Goal: Task Accomplishment & Management: Manage account settings

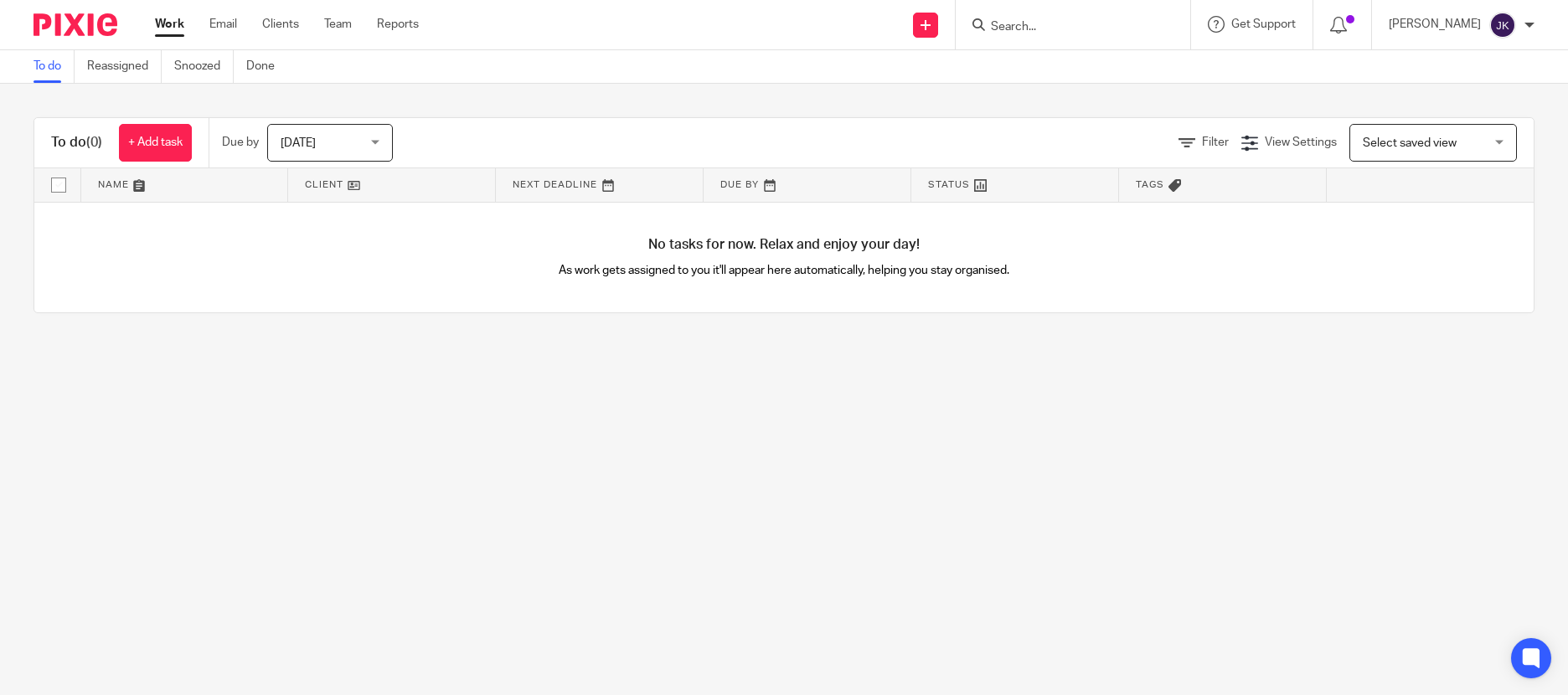
click at [1319, 429] on main "To do Reassigned Snoozed Done To do (0) + Add task Due by Today Today Today Tom…" at bounding box center [784, 347] width 1568 height 695
click at [176, 17] on link "Work" at bounding box center [170, 23] width 29 height 16
click at [1241, 331] on div "To do (0) + Add task Due by [DATE] [DATE] [DATE] [DATE] This week Next week Thi…" at bounding box center [784, 216] width 1568 height 263
click at [992, 28] on input "Search" at bounding box center [1064, 27] width 151 height 15
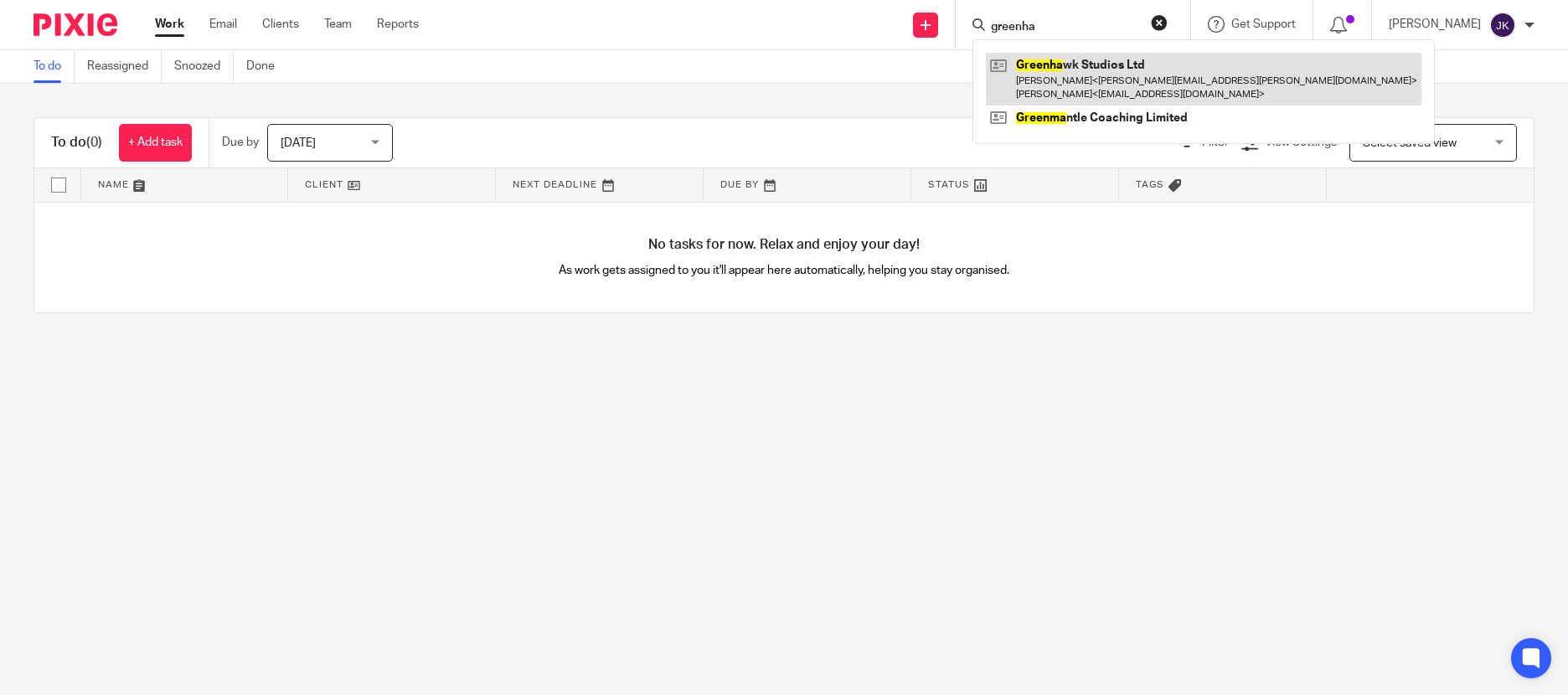
type input "greenha"
click at [1054, 95] on link at bounding box center [1203, 79] width 436 height 52
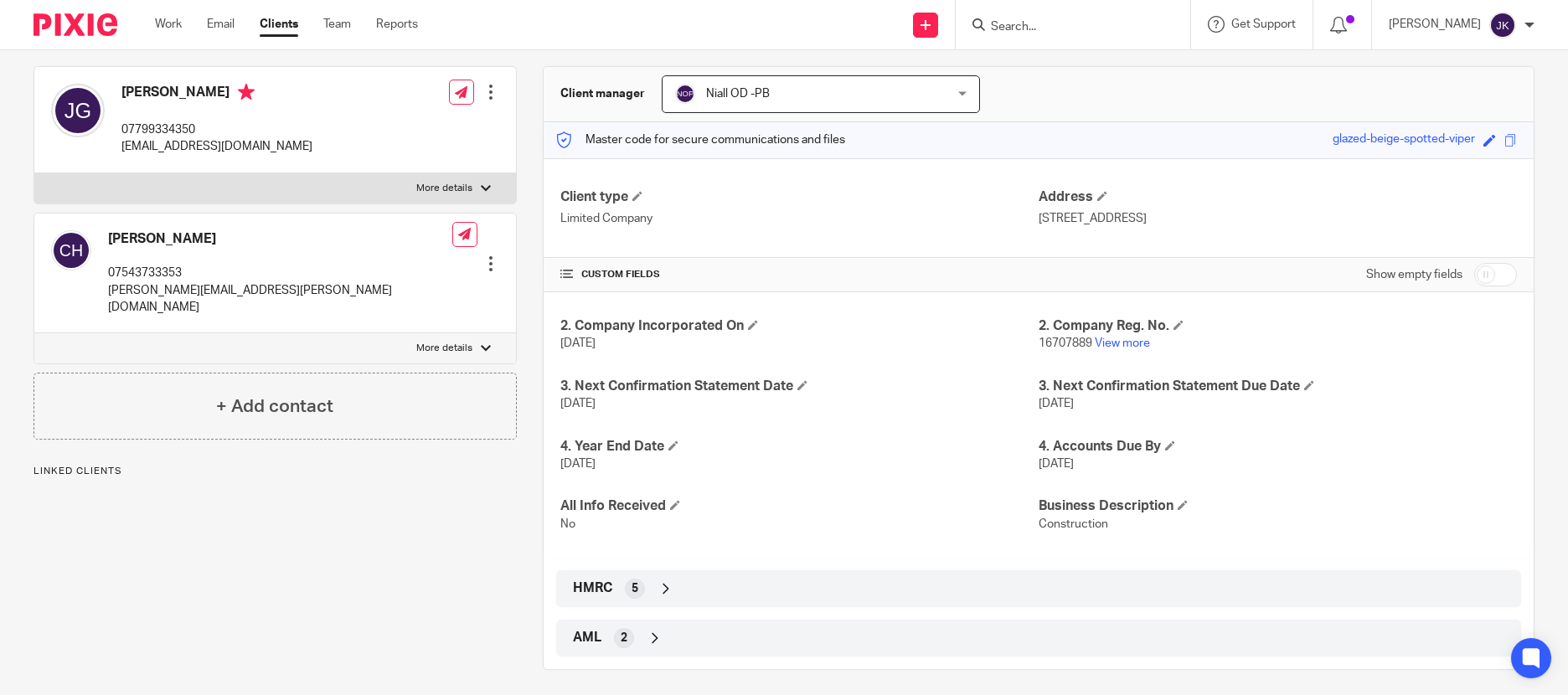
scroll to position [151, 0]
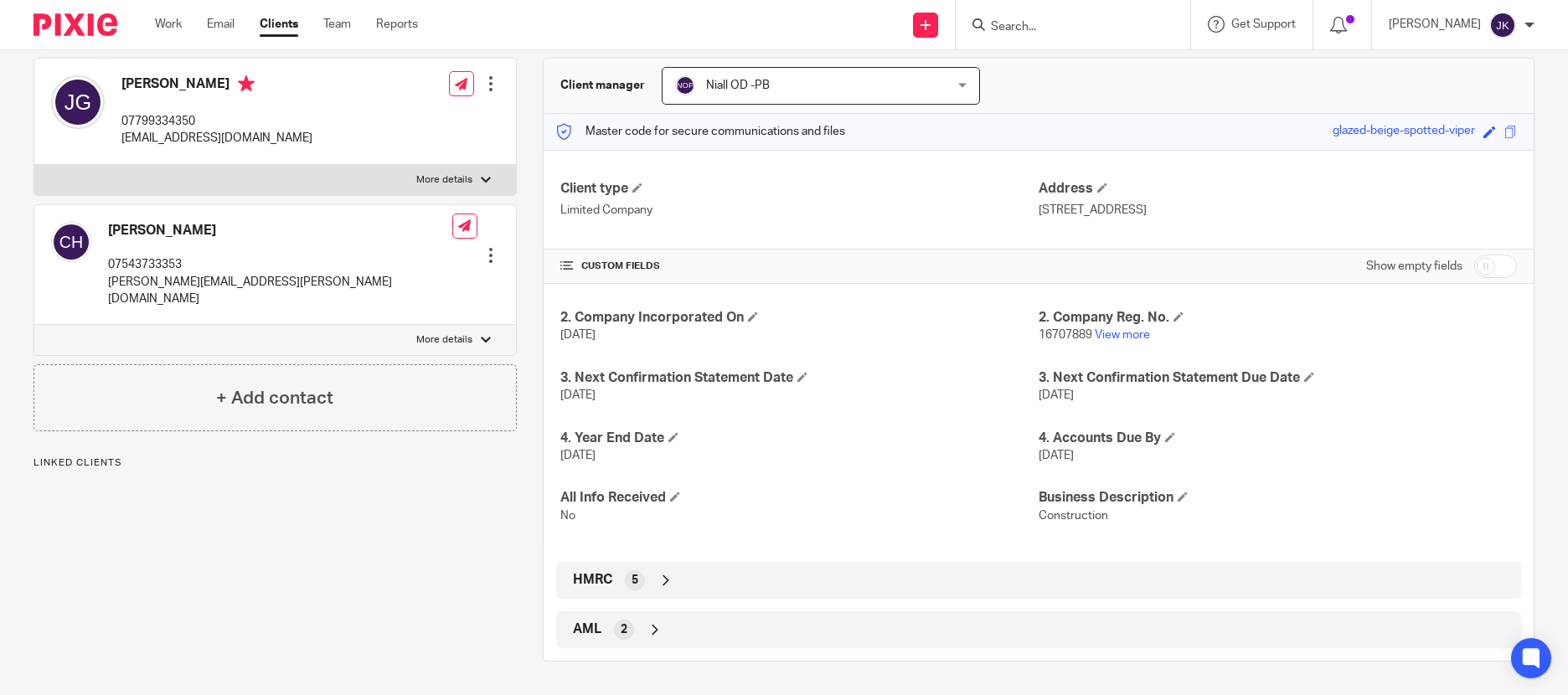
click at [1497, 274] on input "checkbox" at bounding box center [1494, 266] width 42 height 23
checkbox input "true"
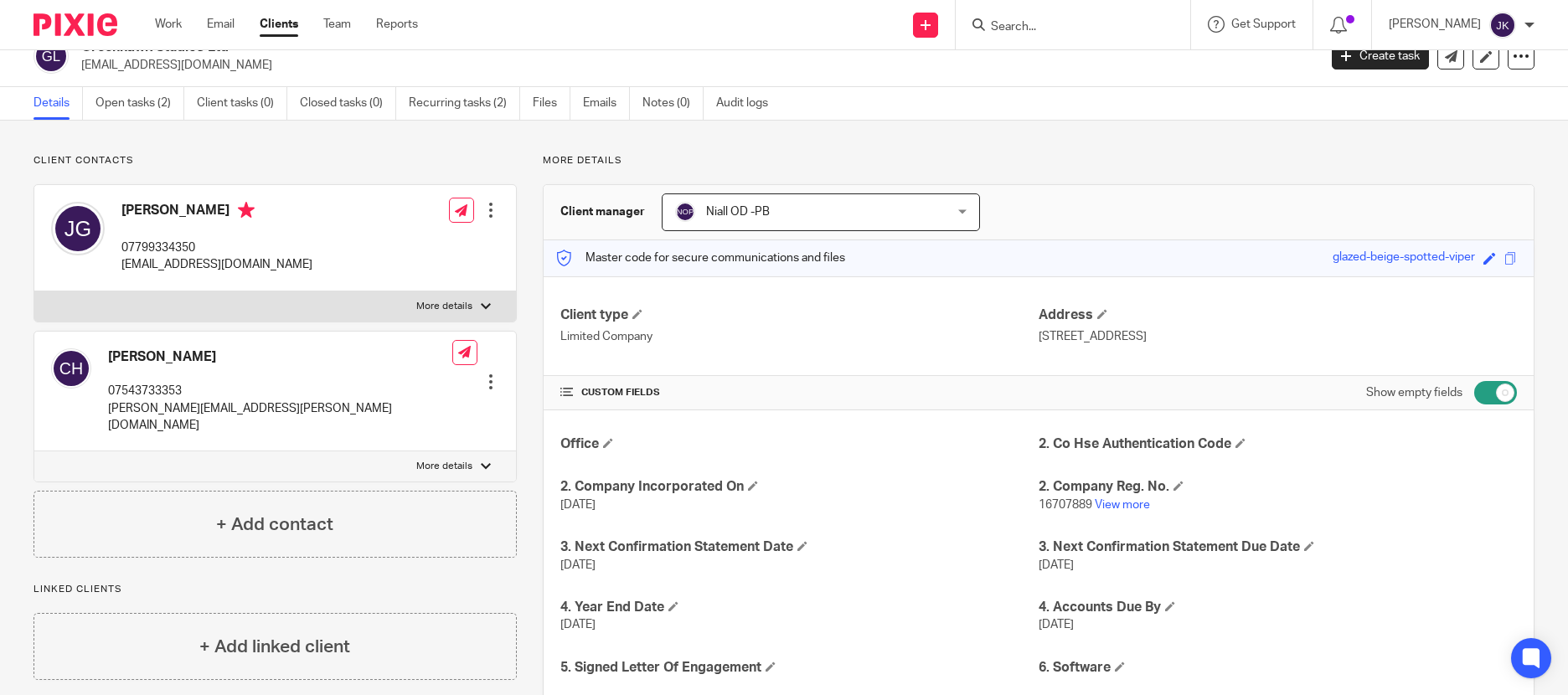
scroll to position [0, 0]
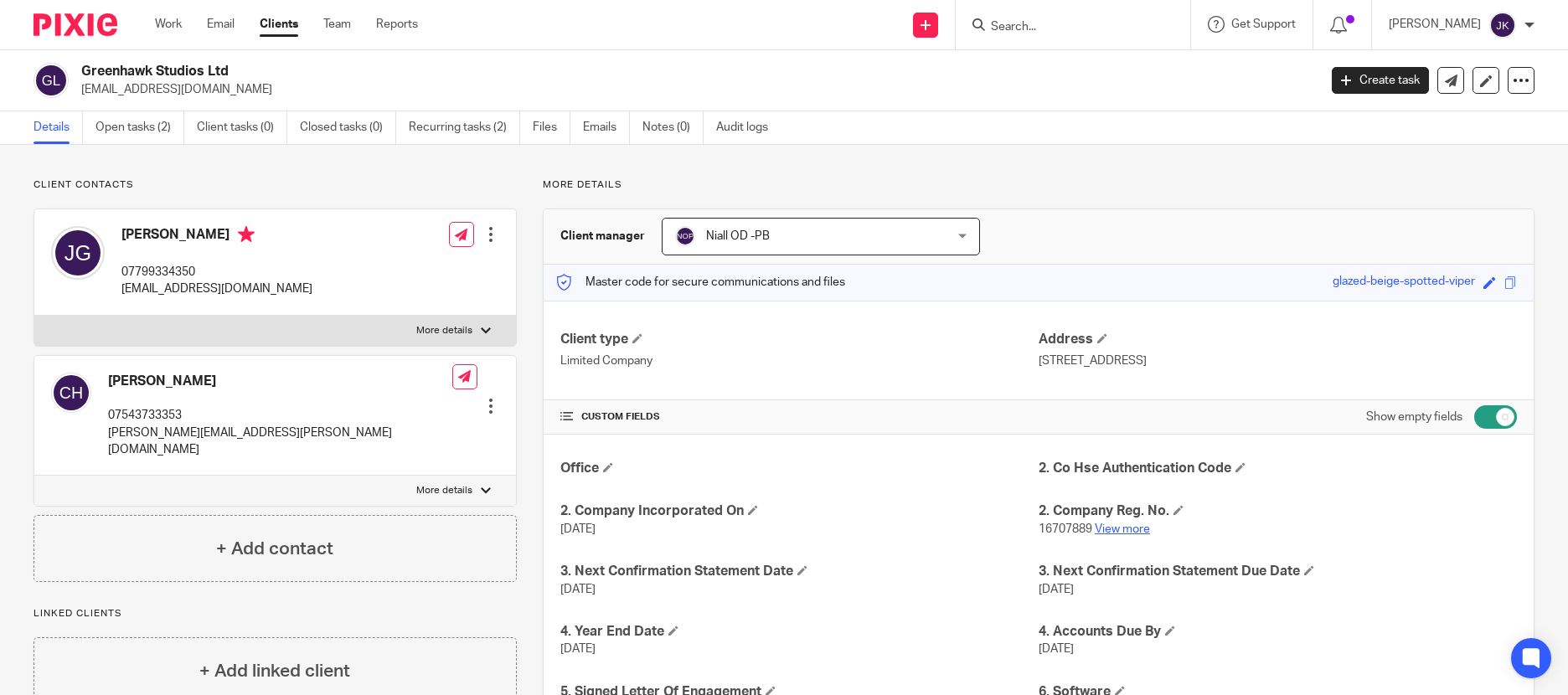
click at [1109, 524] on link "View more" at bounding box center [1122, 530] width 55 height 12
